Goal: Task Accomplishment & Management: Complete application form

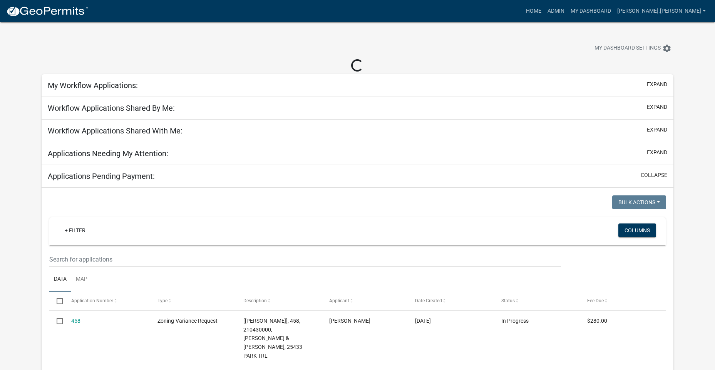
scroll to position [39, 0]
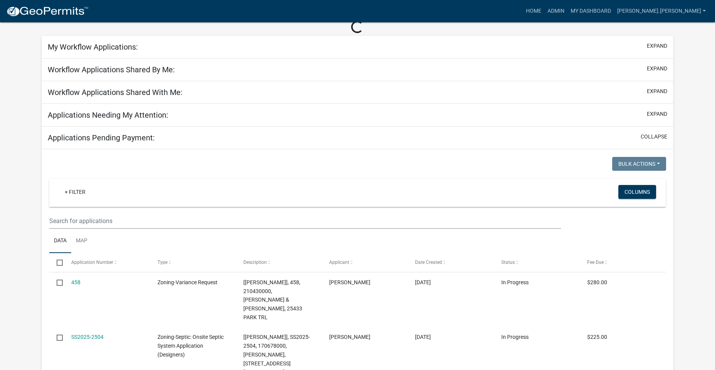
select select "3: 100"
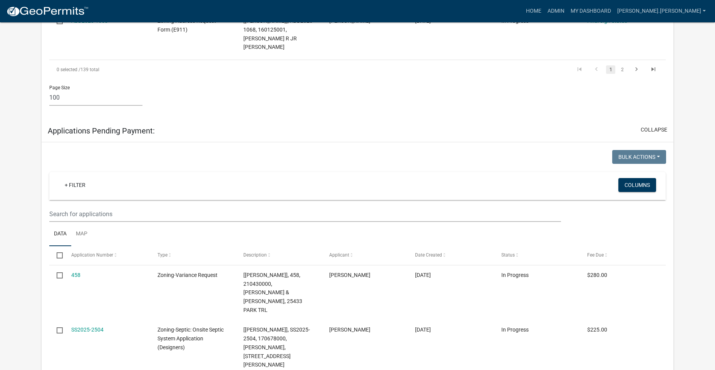
scroll to position [4094, 0]
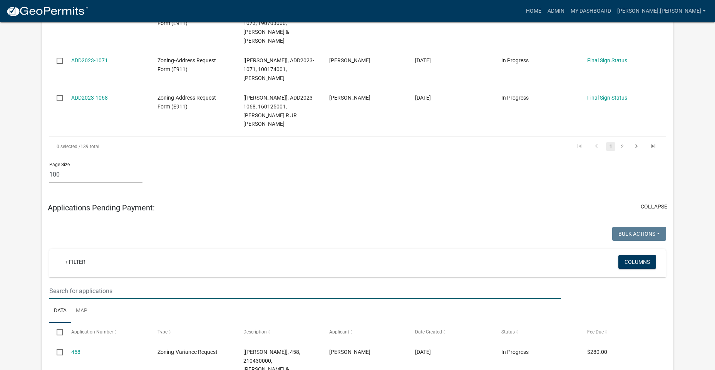
click at [191, 283] on input "text" at bounding box center [305, 291] width 512 height 16
type input "h"
type input "[PERSON_NAME]"
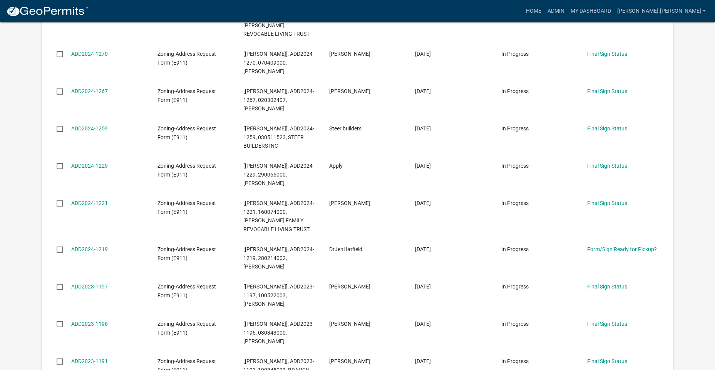
scroll to position [0, 0]
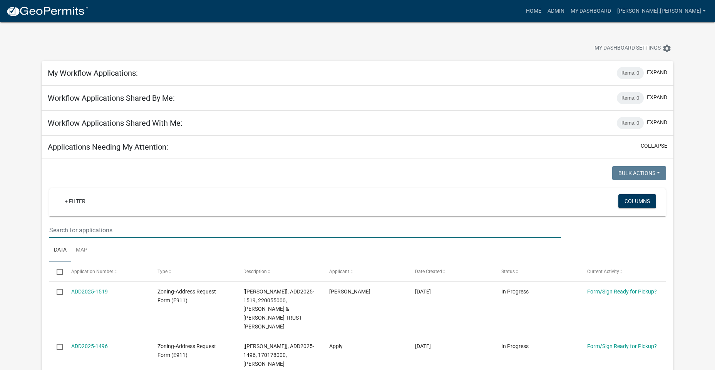
click at [167, 225] on input "text" at bounding box center [305, 231] width 512 height 16
type input "[PERSON_NAME]"
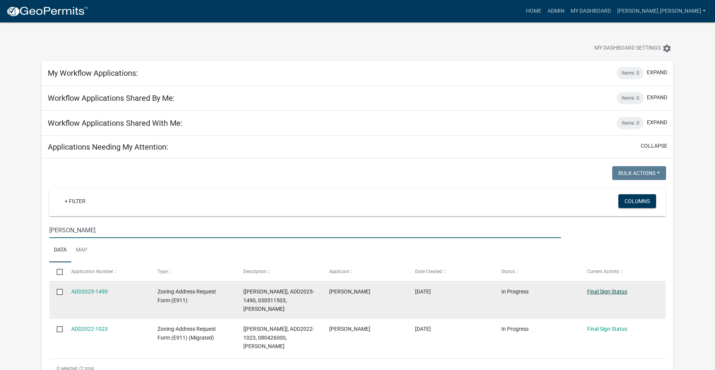
click at [618, 293] on link "Final Sign Status" at bounding box center [607, 292] width 40 height 6
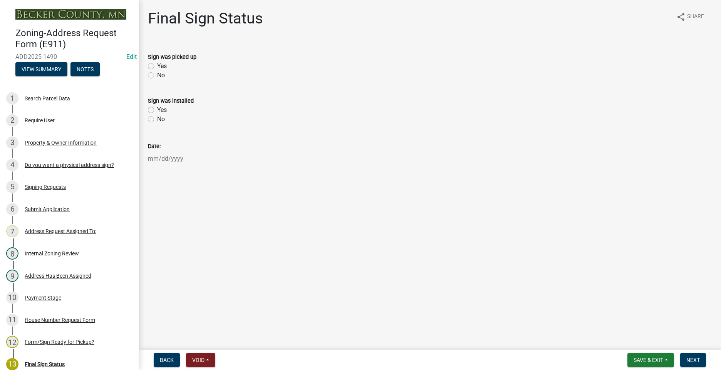
click at [157, 66] on label "Yes" at bounding box center [162, 66] width 10 height 9
click at [157, 66] on input "Yes" at bounding box center [159, 64] width 5 height 5
radio input "true"
click at [163, 158] on div at bounding box center [183, 159] width 70 height 16
select select "9"
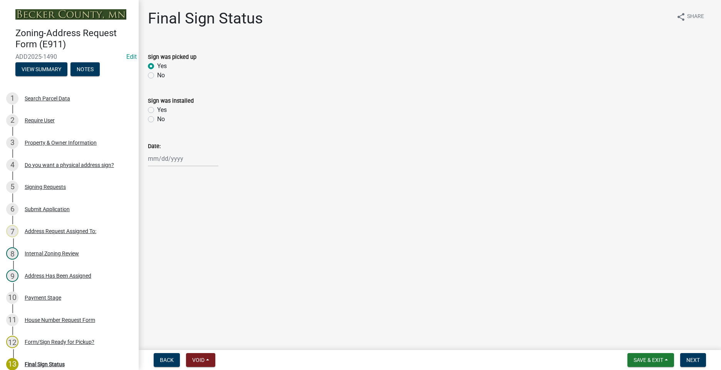
select select "2025"
click at [183, 213] on div "10" at bounding box center [180, 212] width 12 height 12
type input "[DATE]"
click at [687, 361] on span "Next" at bounding box center [692, 360] width 13 height 6
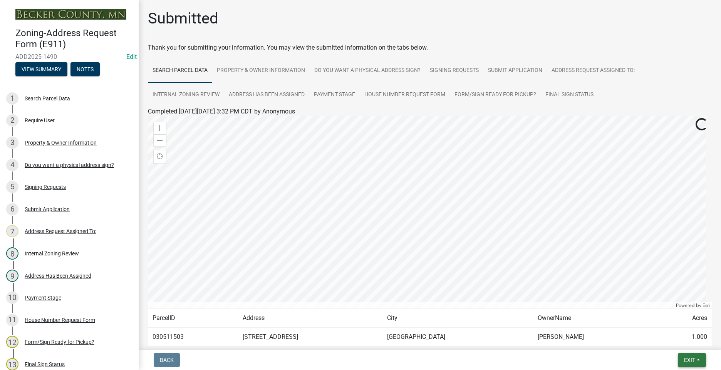
click at [681, 357] on button "Exit" at bounding box center [692, 360] width 28 height 14
click at [670, 338] on button "Save & Exit" at bounding box center [675, 340] width 62 height 18
